Goal: Navigation & Orientation: Find specific page/section

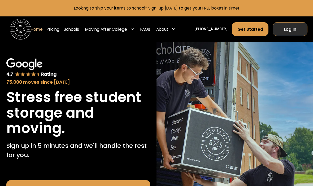
click at [283, 25] on link "Log In" at bounding box center [290, 29] width 35 height 14
click at [287, 32] on link "Log In" at bounding box center [290, 29] width 35 height 14
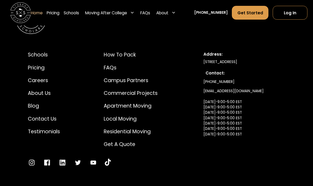
scroll to position [1721, 0]
click at [44, 115] on div "Contact Us" at bounding box center [44, 119] width 32 height 8
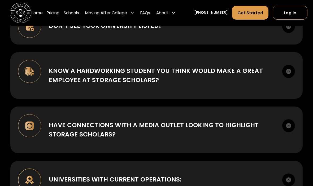
scroll to position [193, 0]
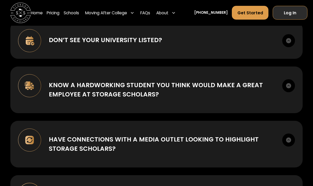
click at [290, 13] on link "Log In" at bounding box center [290, 13] width 35 height 14
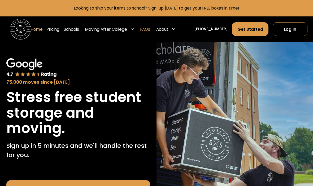
click at [147, 30] on link "FAQs" at bounding box center [145, 29] width 10 height 14
click at [284, 26] on link "Log In" at bounding box center [290, 29] width 35 height 14
click at [282, 33] on link "Log In" at bounding box center [290, 29] width 35 height 14
